Goal: Obtain resource: Download file/media

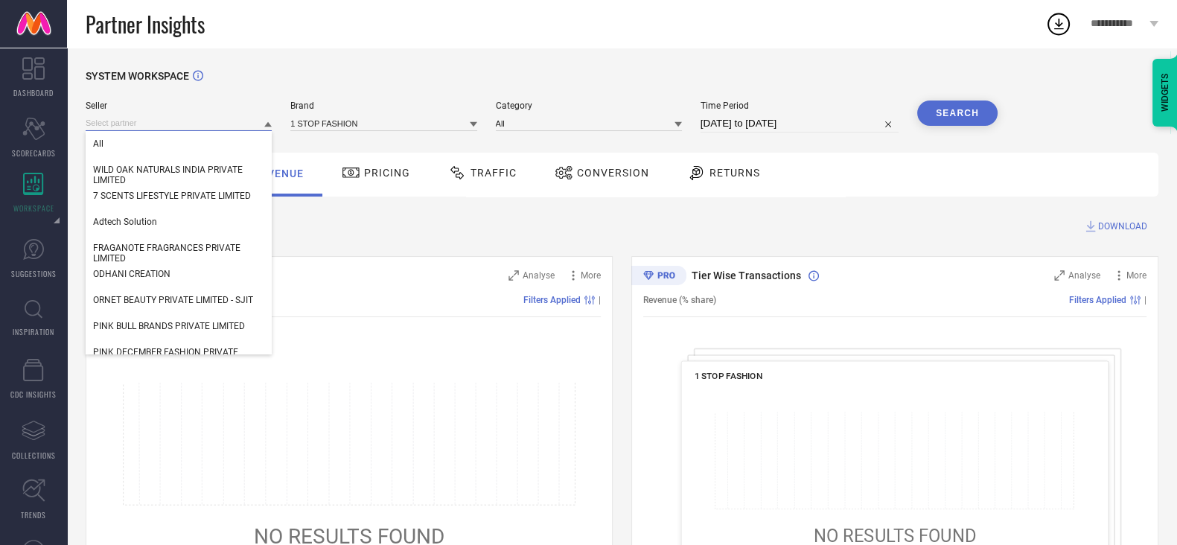
click at [134, 122] on input at bounding box center [179, 123] width 186 height 16
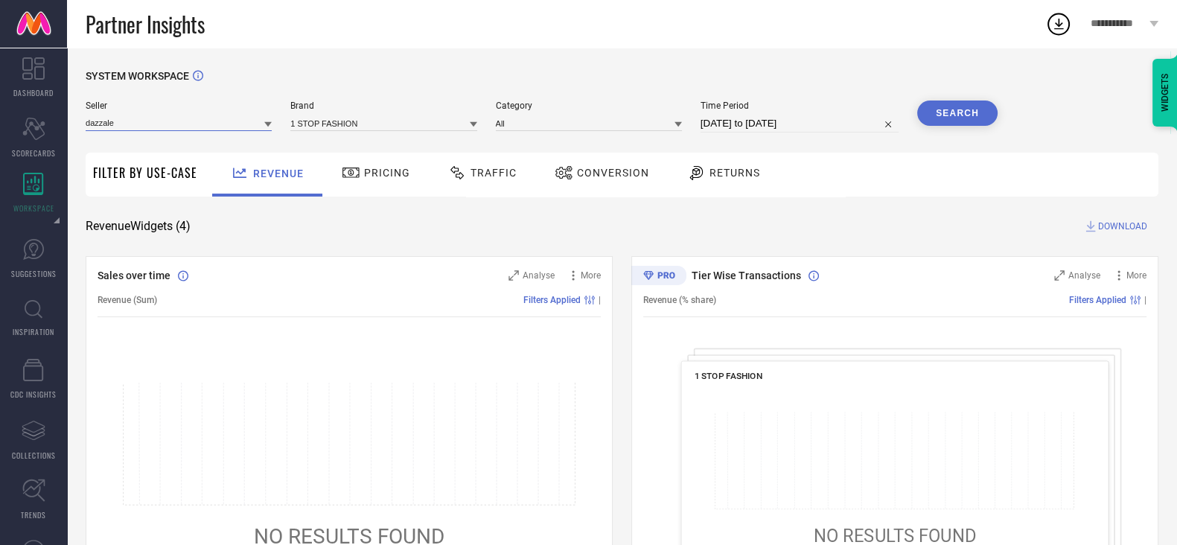
type input "dazzale"
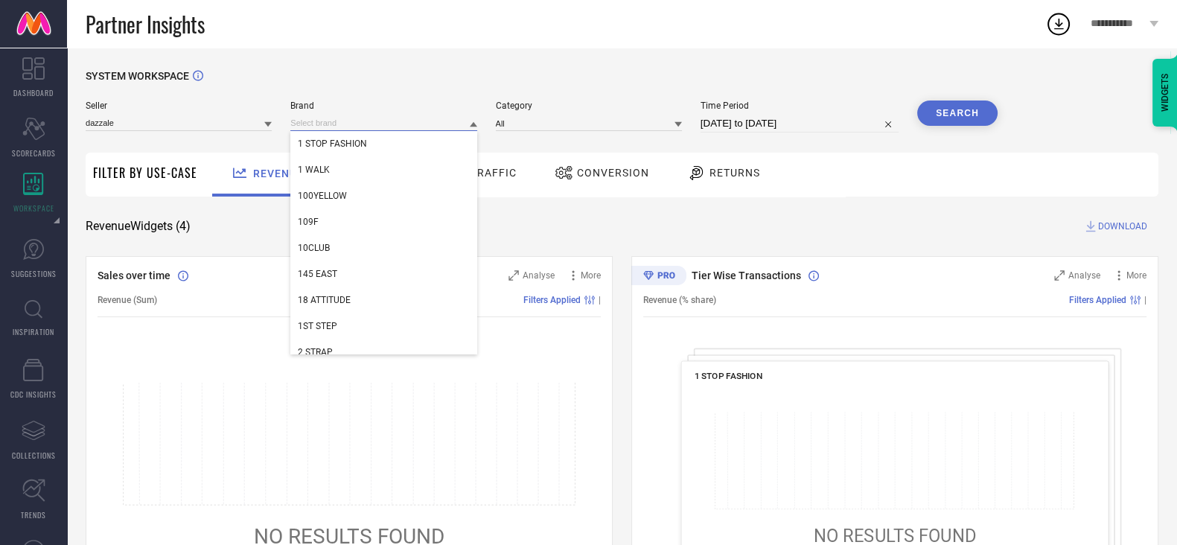
click at [333, 118] on input at bounding box center [383, 123] width 186 height 16
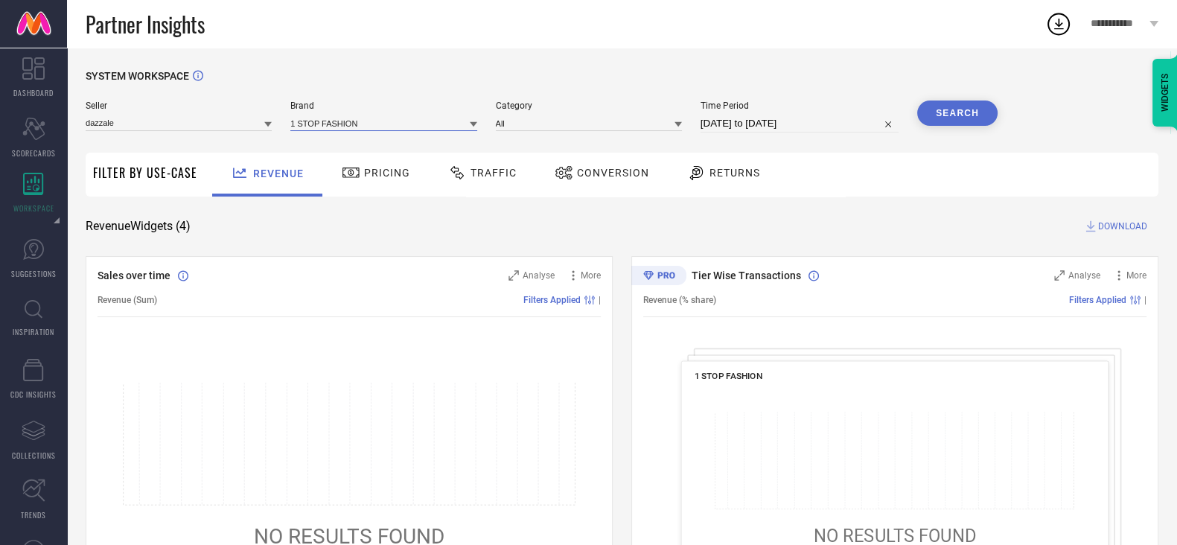
click at [333, 118] on input at bounding box center [383, 123] width 186 height 16
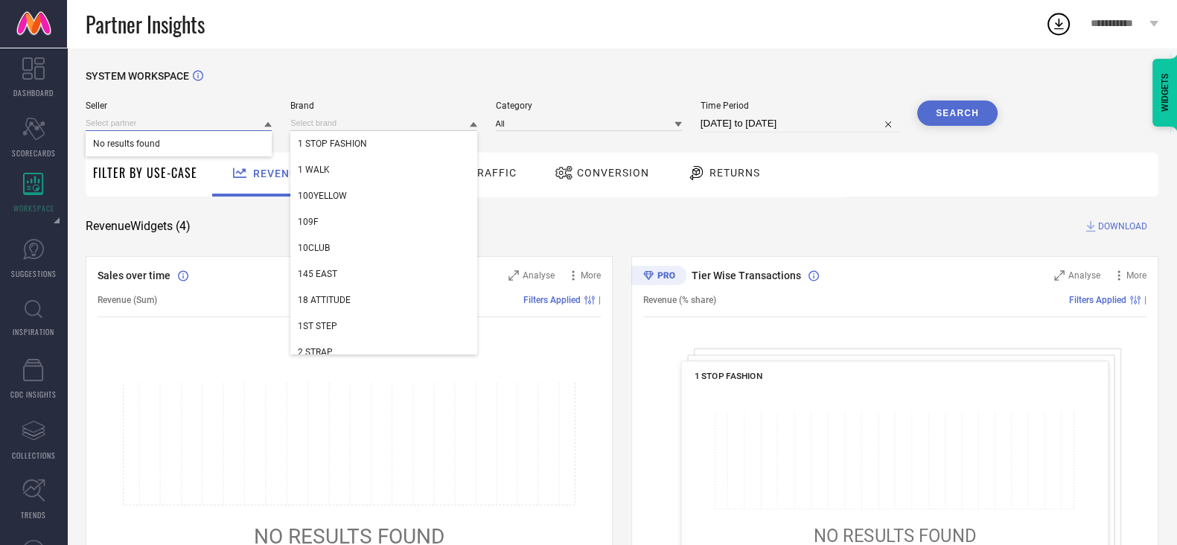
click at [257, 123] on input at bounding box center [179, 123] width 186 height 16
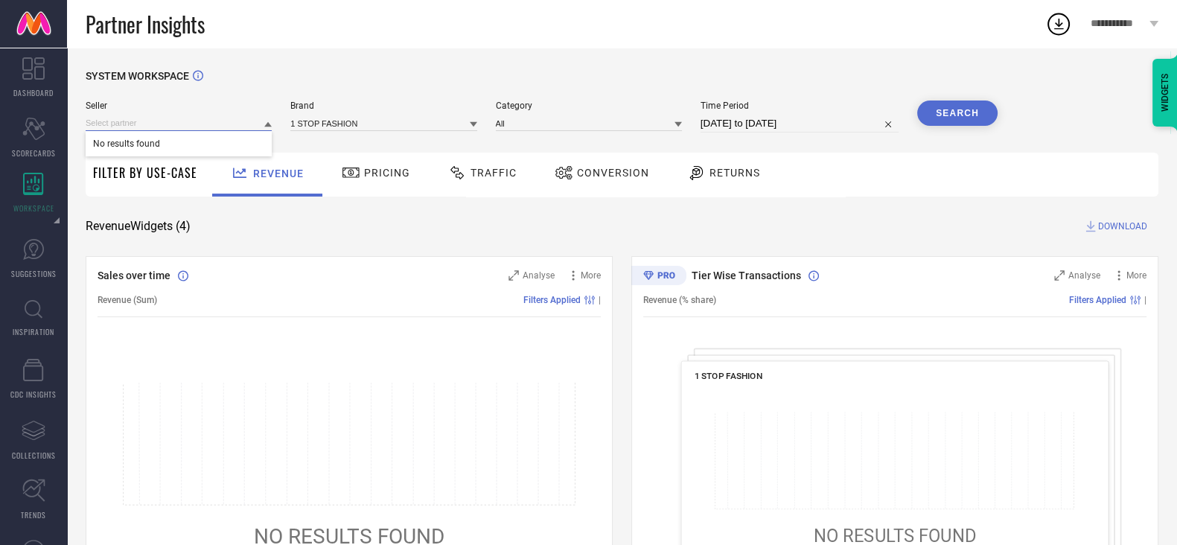
click at [257, 123] on input at bounding box center [179, 123] width 186 height 16
click at [170, 123] on input at bounding box center [179, 123] width 186 height 16
paste input "Dazzle Exports"
type input "Dazzle Exports"
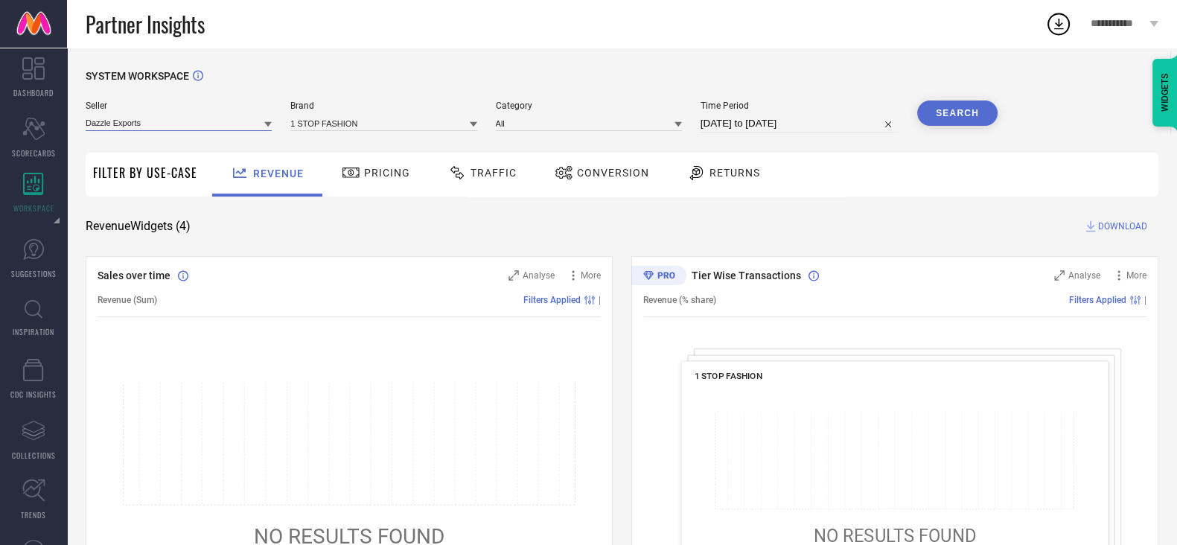
click at [248, 123] on input "Dazzle Exports" at bounding box center [179, 123] width 186 height 16
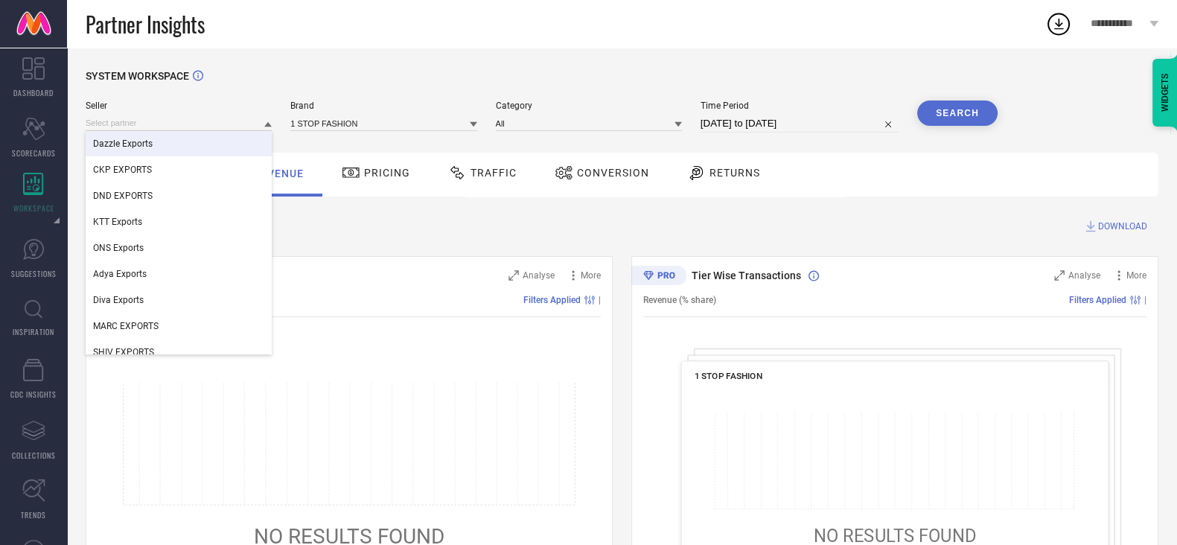
click at [202, 144] on div "Dazzle Exports" at bounding box center [179, 143] width 186 height 25
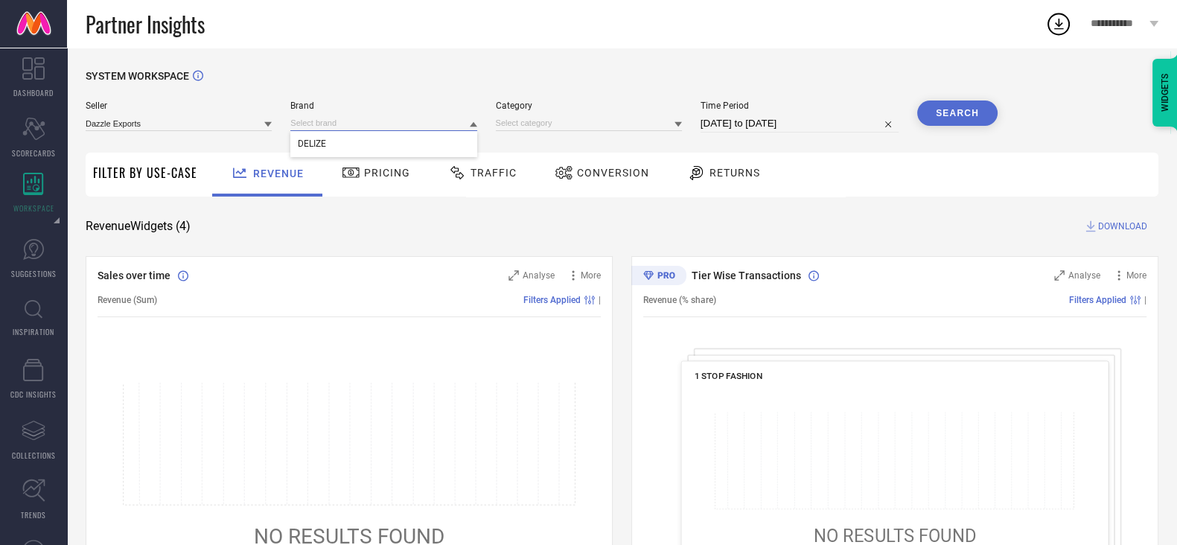
click at [333, 123] on input at bounding box center [383, 123] width 186 height 16
click at [333, 147] on div "DELIZE" at bounding box center [383, 143] width 186 height 25
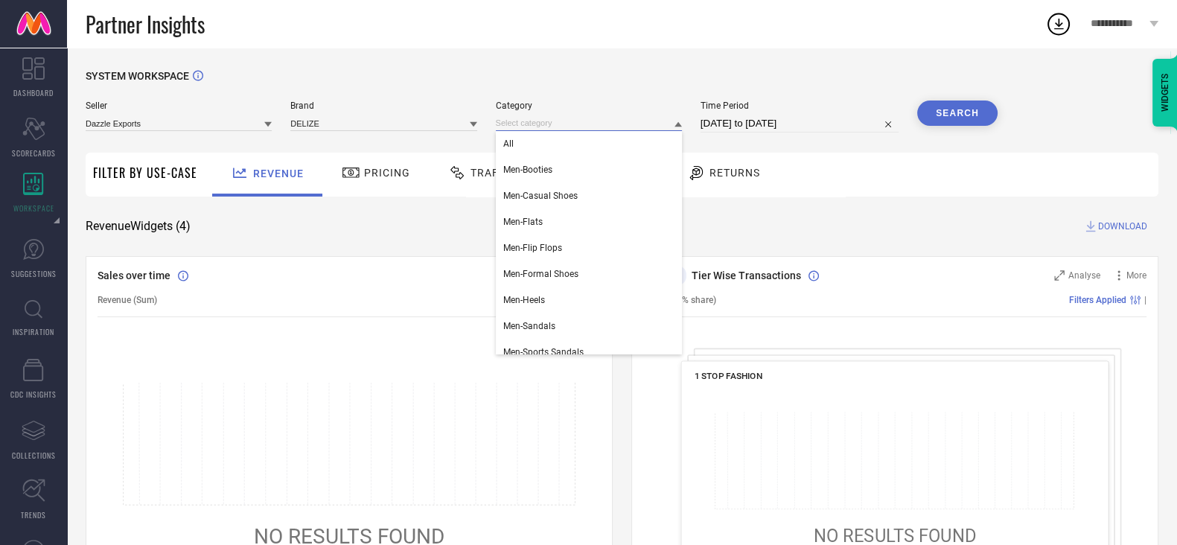
click at [514, 121] on input at bounding box center [589, 123] width 186 height 16
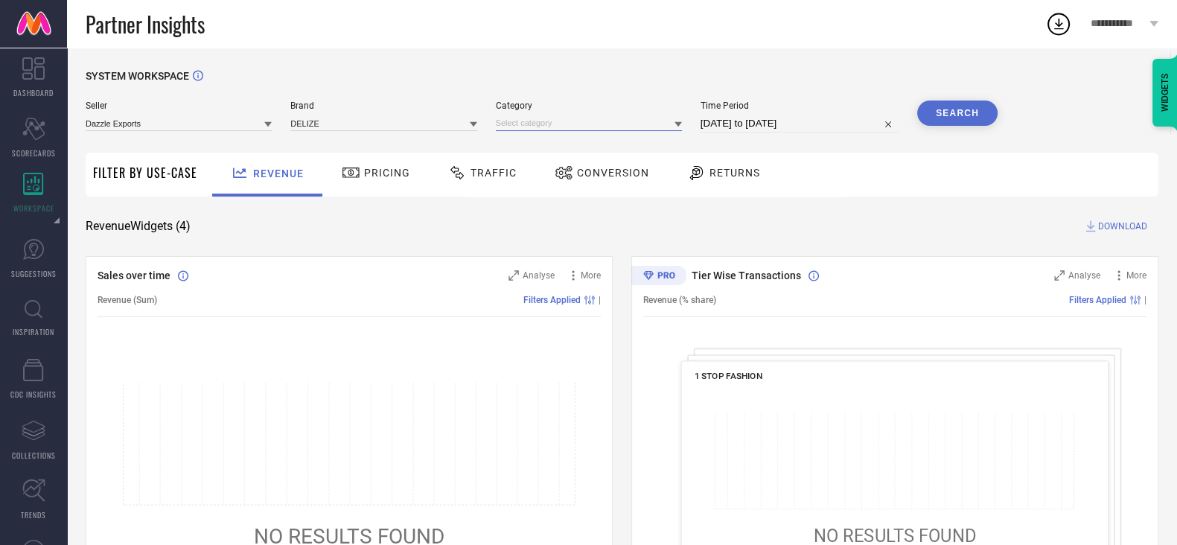
click at [514, 121] on input at bounding box center [589, 123] width 186 height 16
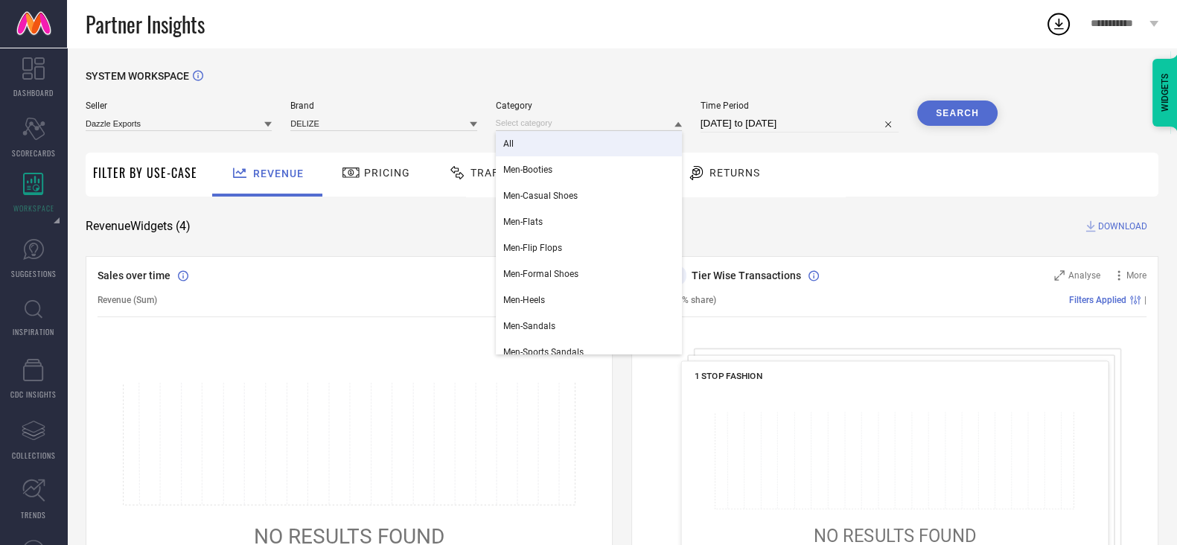
click at [521, 139] on div "All" at bounding box center [589, 143] width 186 height 25
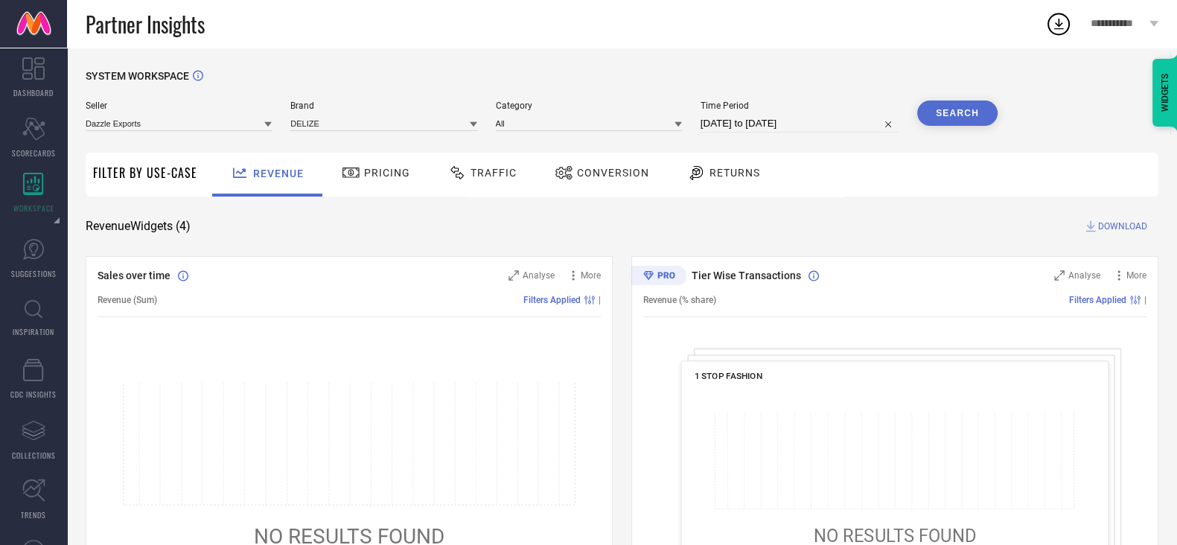
select select "8"
select select "2025"
select select "9"
select select "2025"
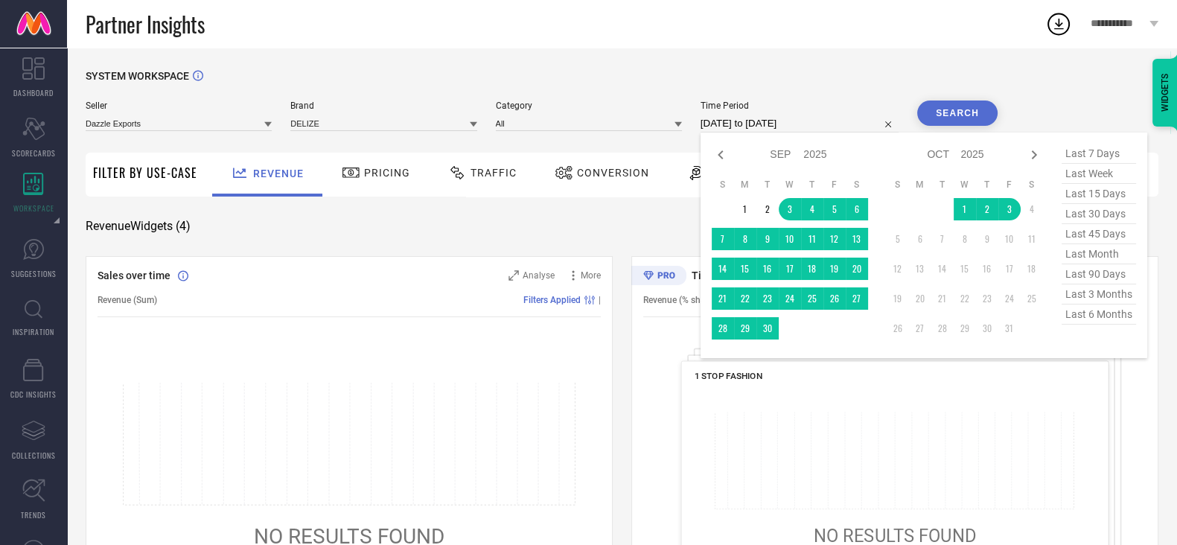
click at [746, 120] on input "[DATE] to [DATE]" at bounding box center [800, 124] width 198 height 18
click at [1079, 234] on span "last 45 days" at bounding box center [1099, 234] width 74 height 20
type input "[DATE] to [DATE]"
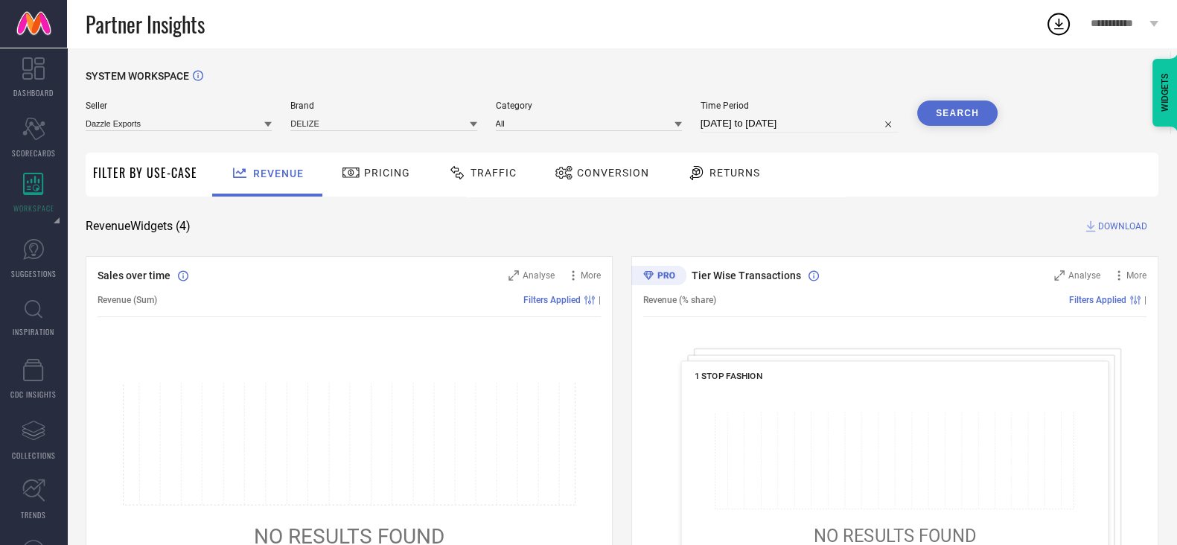
click at [637, 173] on span "Conversion" at bounding box center [613, 173] width 72 height 12
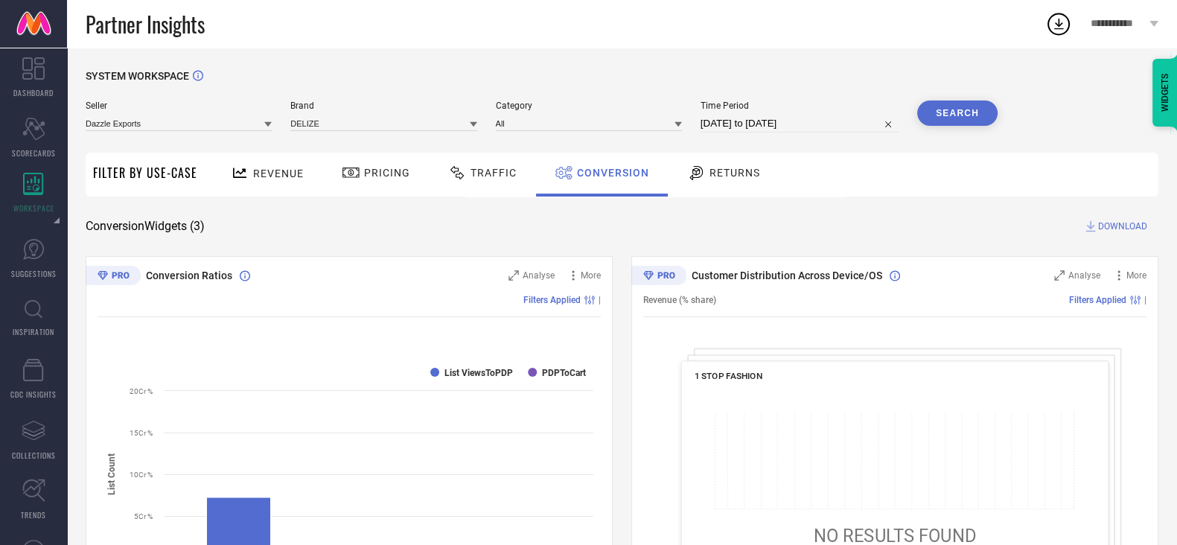
click at [938, 120] on button "Search" at bounding box center [957, 113] width 80 height 25
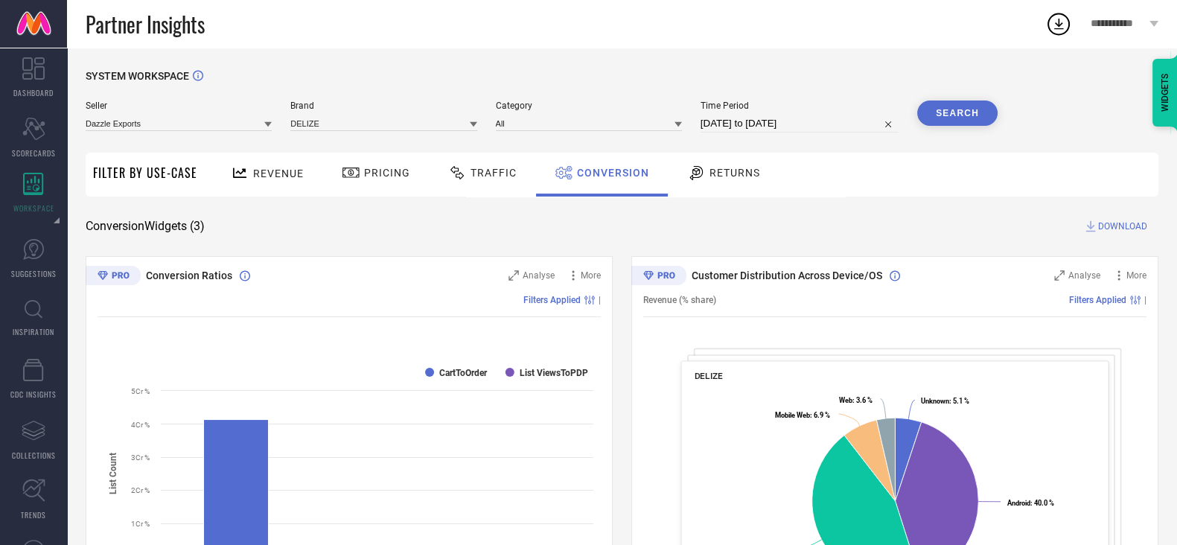
click at [1132, 220] on span "DOWNLOAD" at bounding box center [1122, 226] width 49 height 15
click at [990, 241] on div "SYSTEM WORKSPACE Seller Dazzle Exports Brand DELIZE Category All Time Period [D…" at bounding box center [622, 544] width 1073 height 949
click at [1105, 228] on span "DOWNLOAD" at bounding box center [1122, 226] width 49 height 15
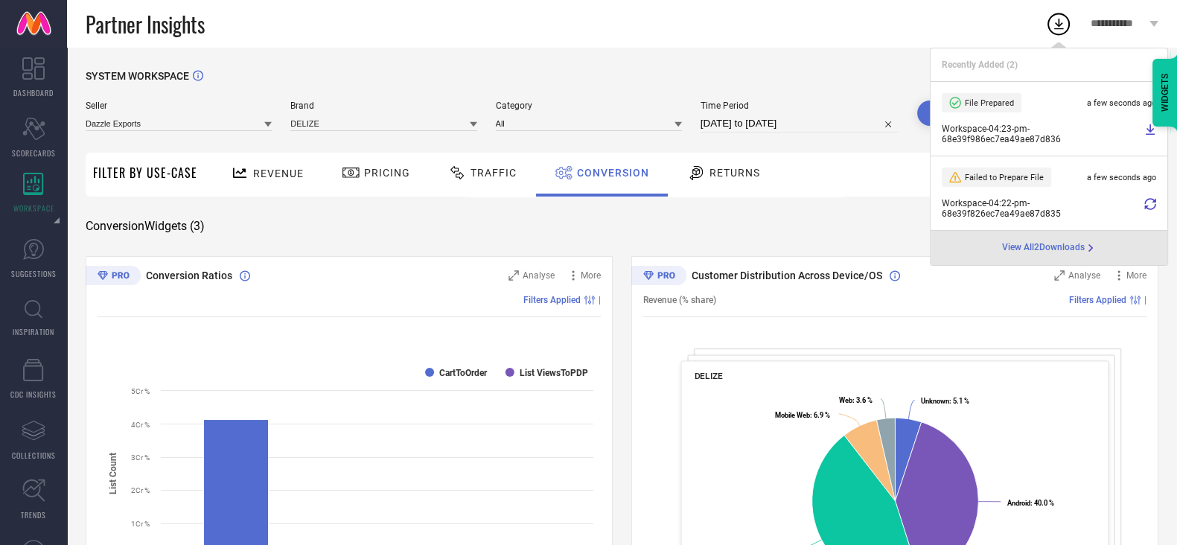
click at [1149, 128] on icon at bounding box center [1150, 130] width 12 height 12
select select "7"
select select "2025"
select select "8"
select select "2025"
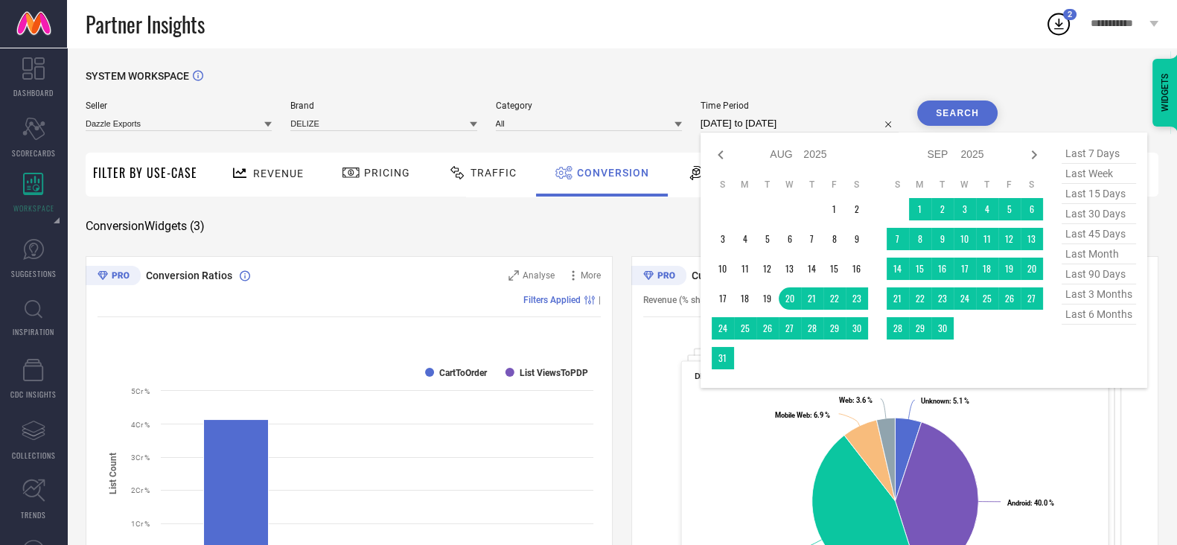
click at [727, 118] on input "[DATE] to [DATE]" at bounding box center [800, 124] width 198 height 18
click at [1103, 236] on span "last 45 days" at bounding box center [1099, 234] width 74 height 20
type input "[DATE] to [DATE]"
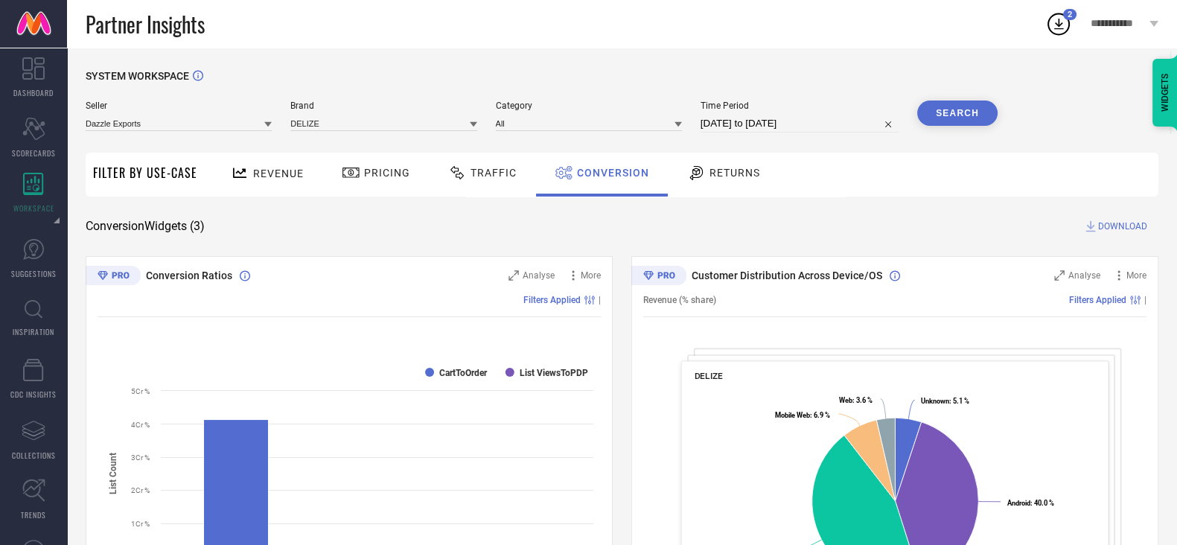
click at [957, 118] on button "Search" at bounding box center [957, 113] width 80 height 25
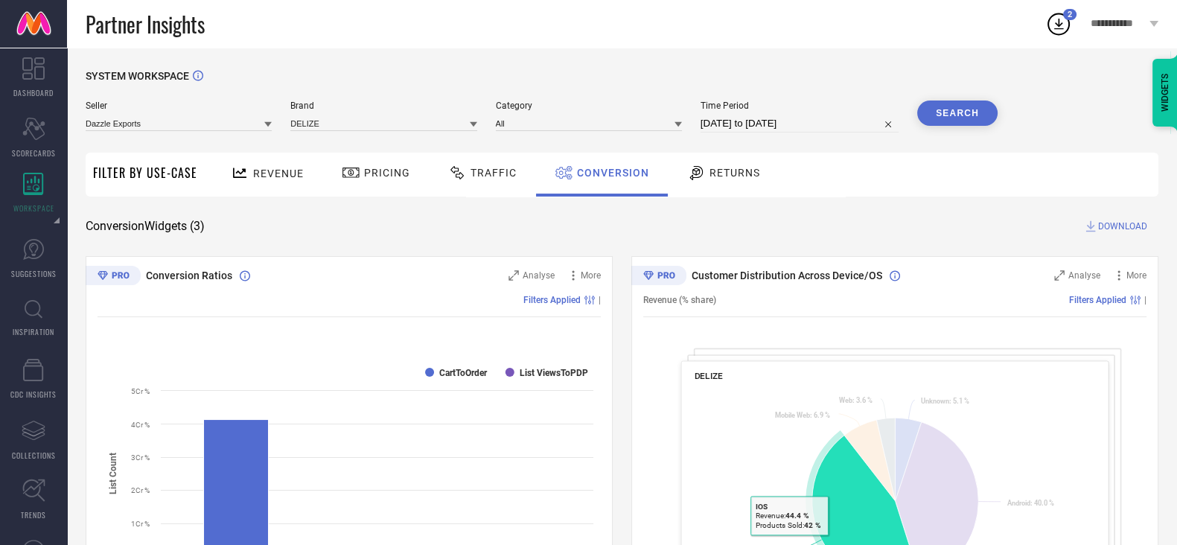
scroll to position [3, 0]
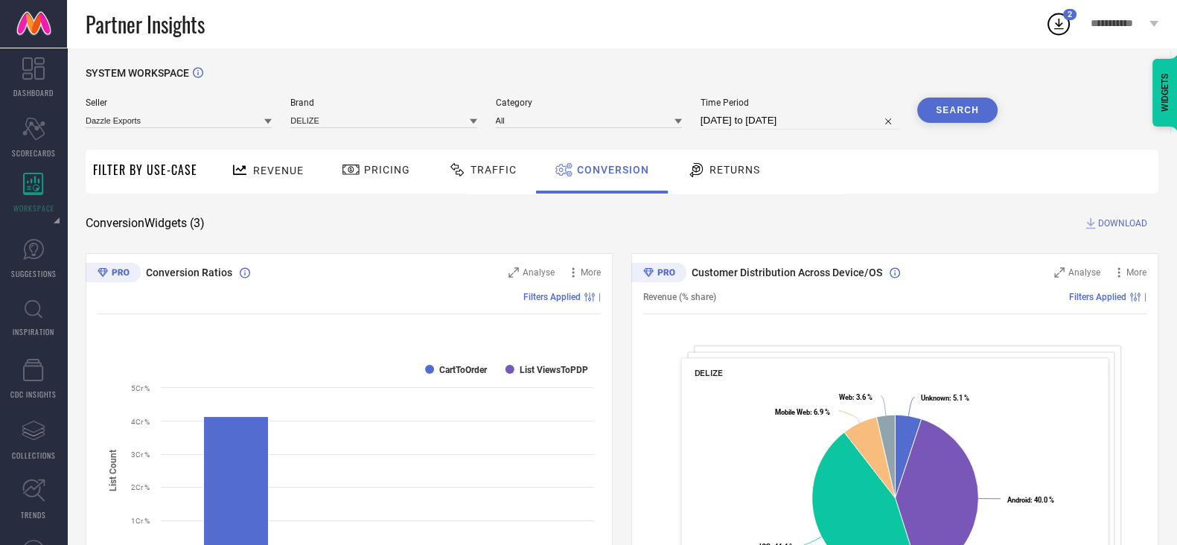
click at [1119, 221] on span "DOWNLOAD" at bounding box center [1122, 223] width 49 height 15
click at [313, 165] on div "Revenue" at bounding box center [267, 172] width 110 height 44
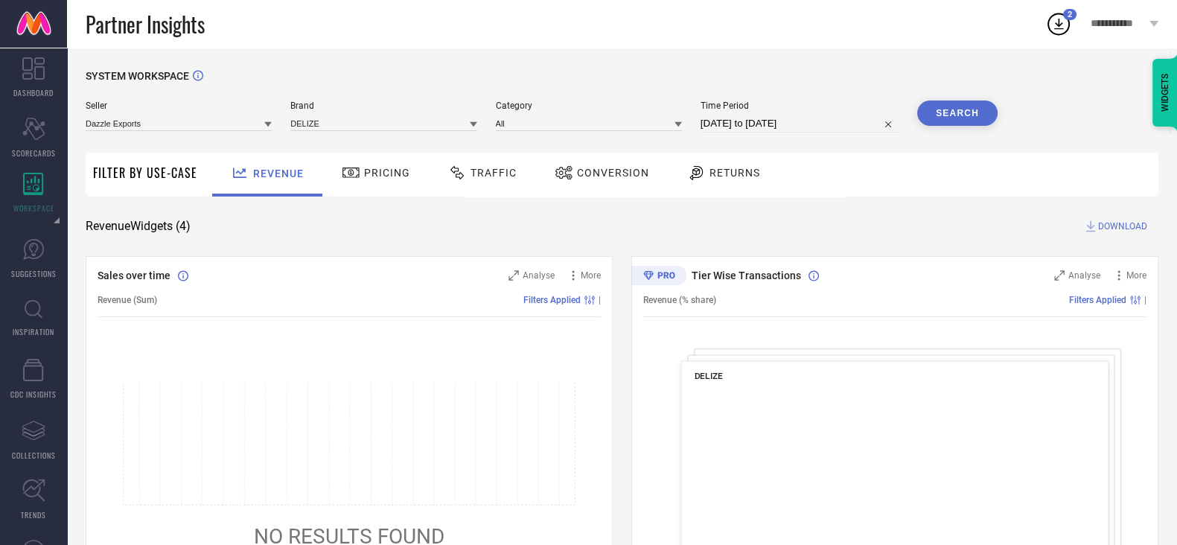
click at [395, 167] on span "Pricing" at bounding box center [387, 173] width 46 height 12
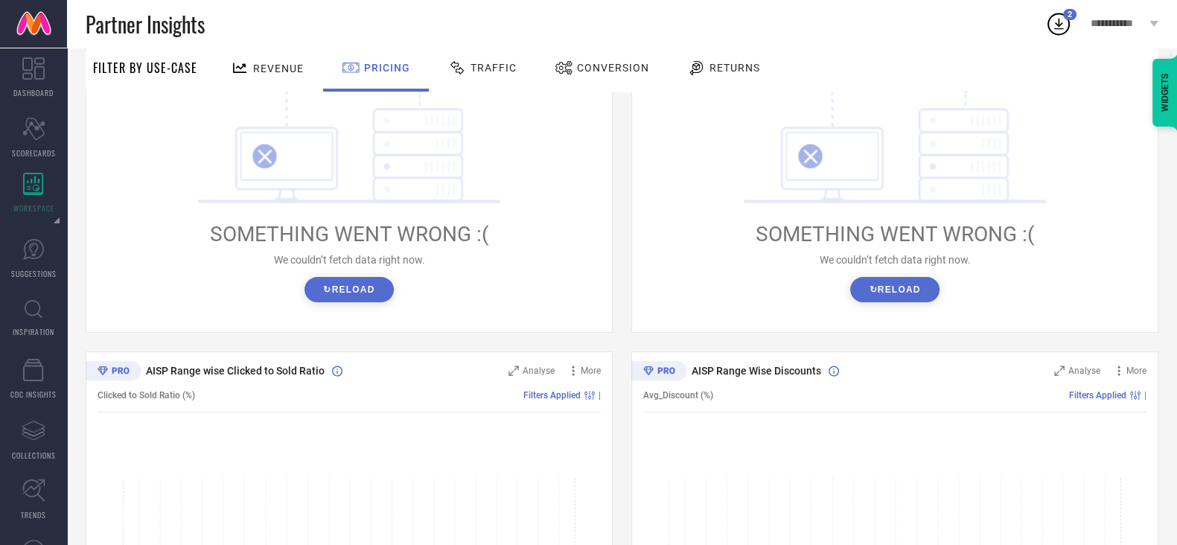
scroll to position [331, 0]
